Goal: Task Accomplishment & Management: Use online tool/utility

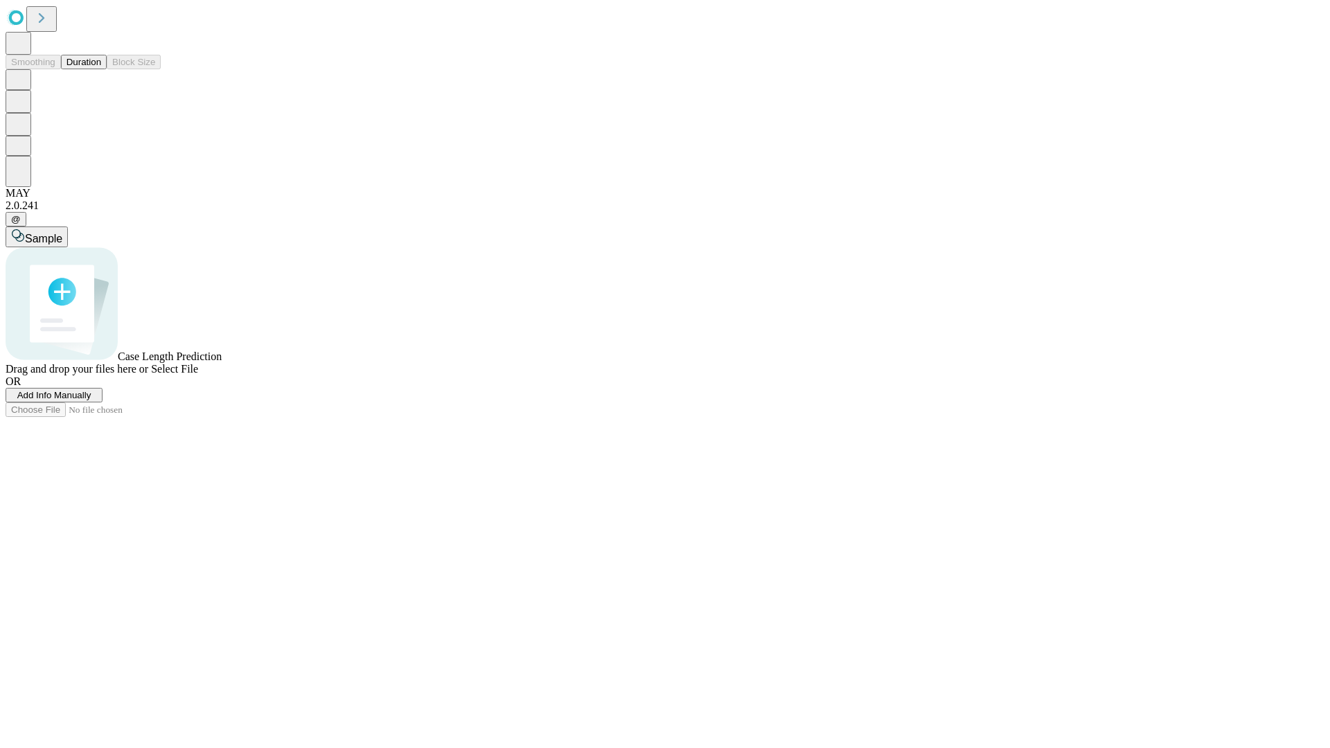
click at [101, 69] on button "Duration" at bounding box center [84, 62] width 46 height 15
click at [91, 401] on span "Add Info Manually" at bounding box center [54, 395] width 74 height 10
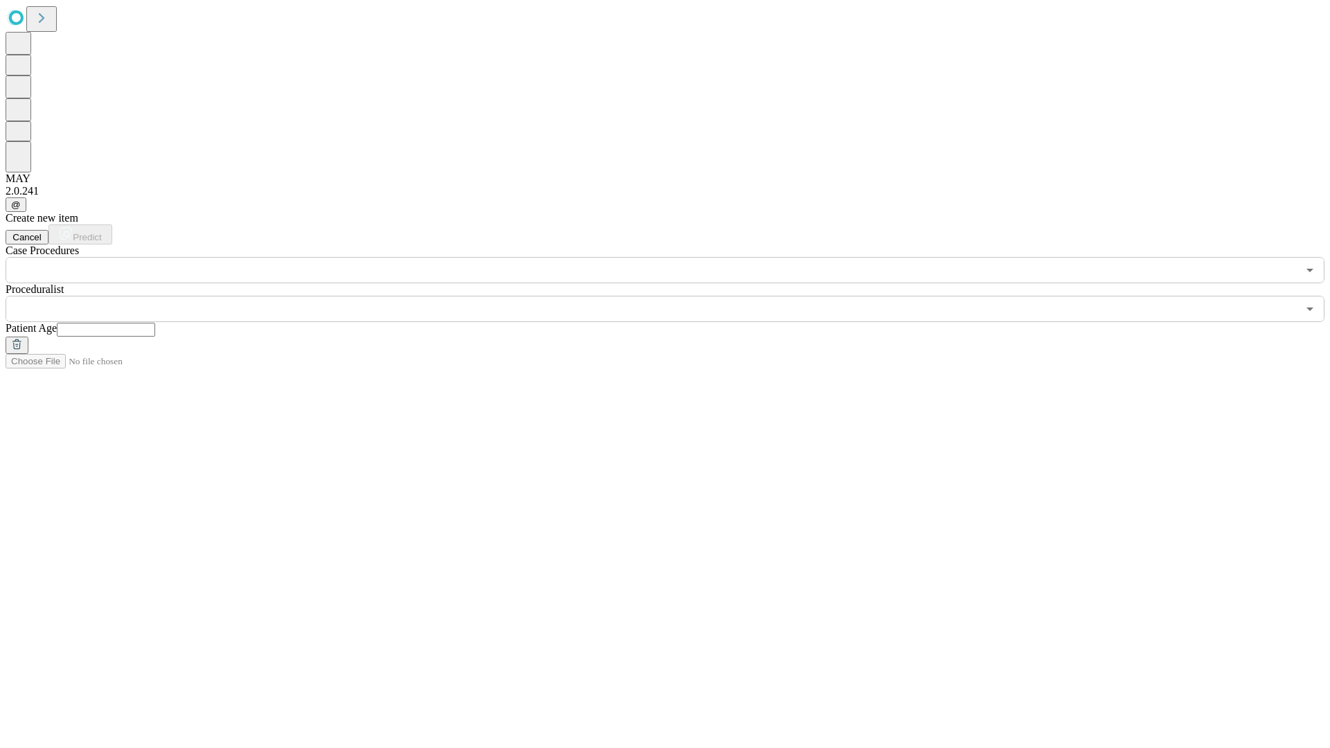
click at [155, 323] on input "text" at bounding box center [106, 330] width 98 height 14
type input "*"
click at [675, 296] on input "text" at bounding box center [652, 309] width 1292 height 26
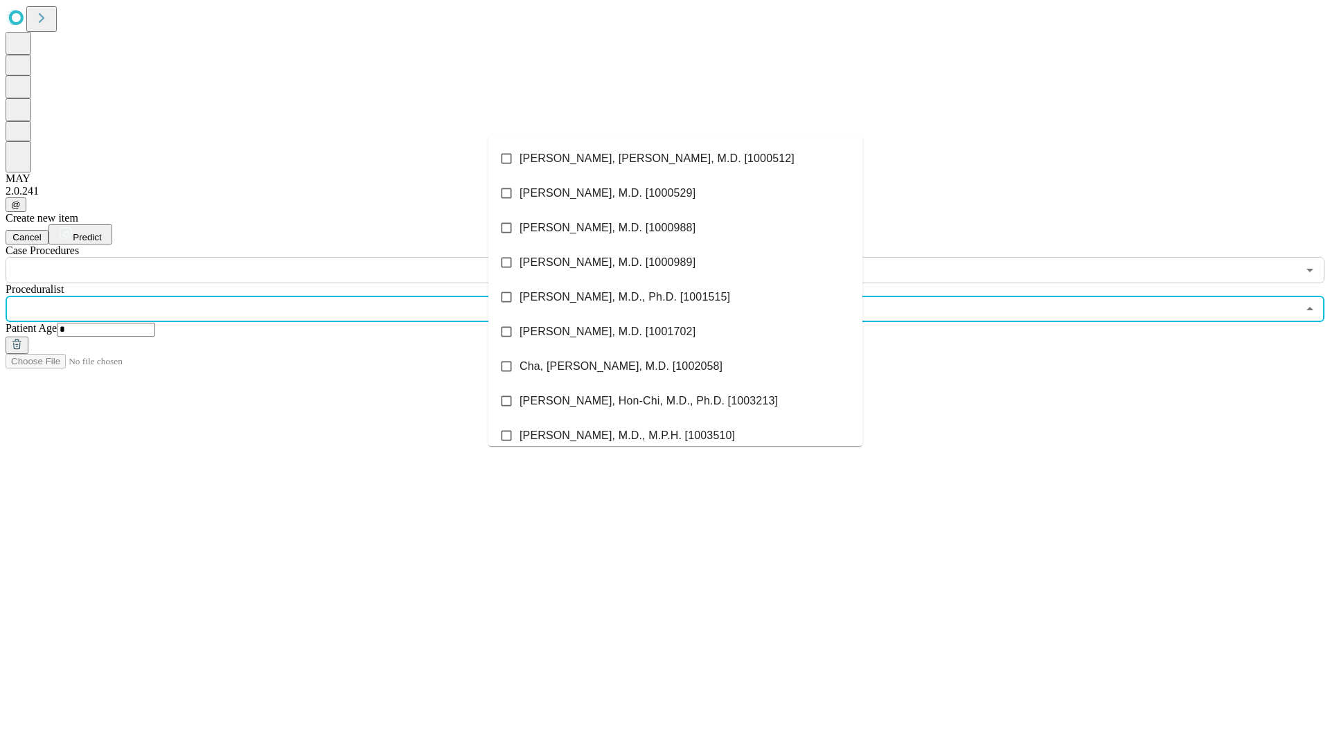
click at [676, 159] on li "[PERSON_NAME], [PERSON_NAME], M.D. [1000512]" at bounding box center [676, 158] width 374 height 35
